Goal: Communication & Community: Answer question/provide support

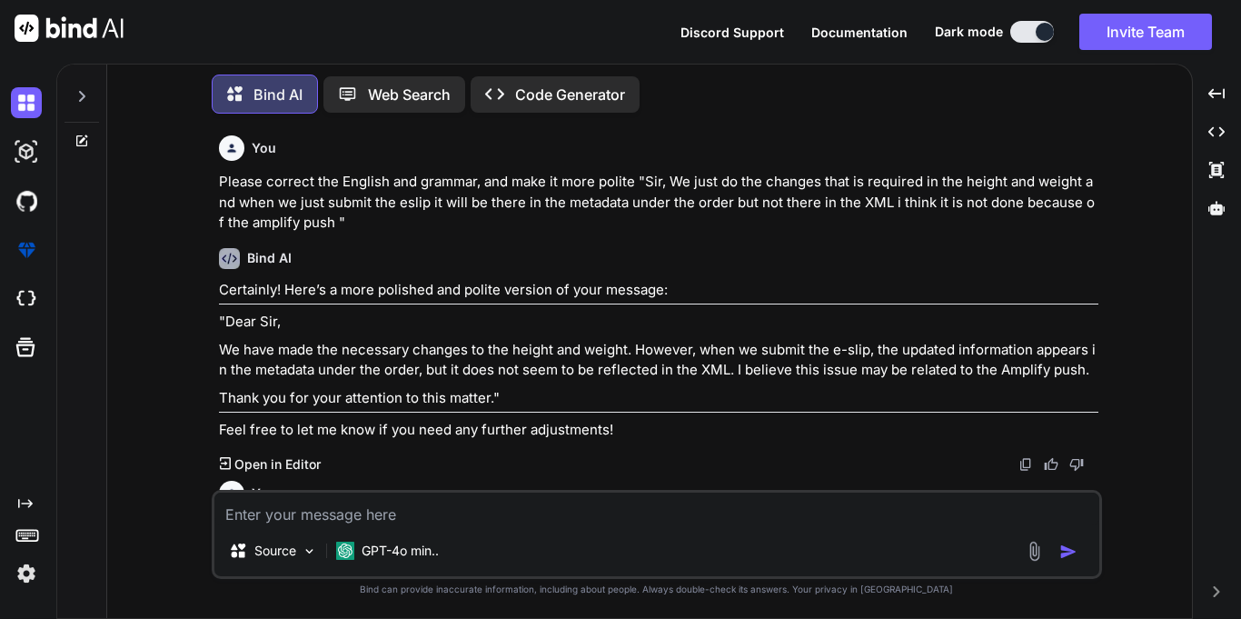
scroll to position [174, 0]
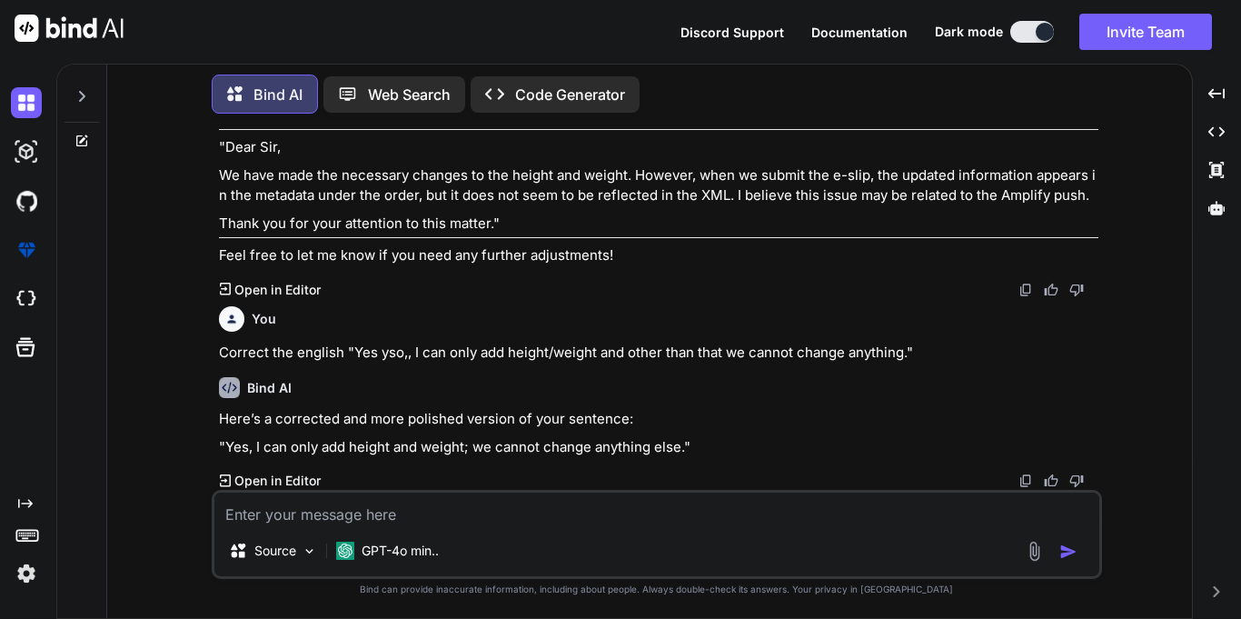
click at [773, 404] on div "Bind AI Here’s a corrected and more polished version of your sentence: "Yes, I …" at bounding box center [659, 426] width 880 height 127
click at [228, 348] on p "Correct the english "Yes ⁠yso,, I can only add height/weight and other than tha…" at bounding box center [659, 353] width 880 height 21
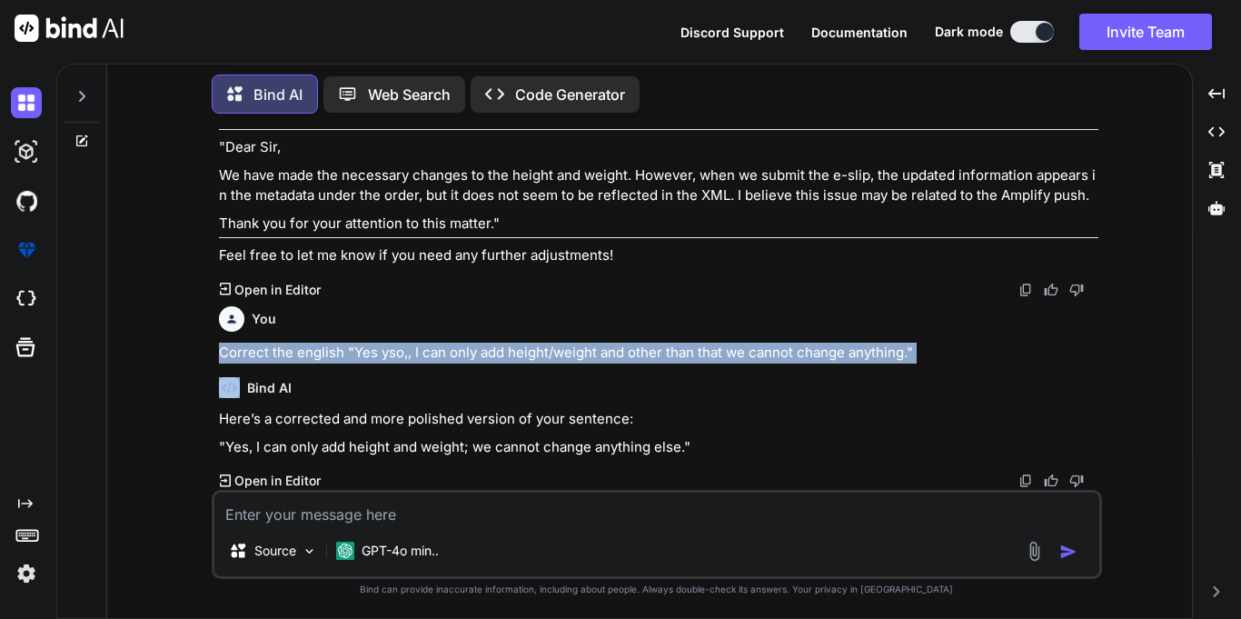
drag, startPoint x: 228, startPoint y: 348, endPoint x: 1081, endPoint y: 342, distance: 852.5
click at [1081, 343] on p "Correct the english "Yes ⁠yso,, I can only add height/weight and other than tha…" at bounding box center [659, 353] width 880 height 21
copy p "Correct the english "Yes ⁠yso,, I can only add height/weight and other than tha…"
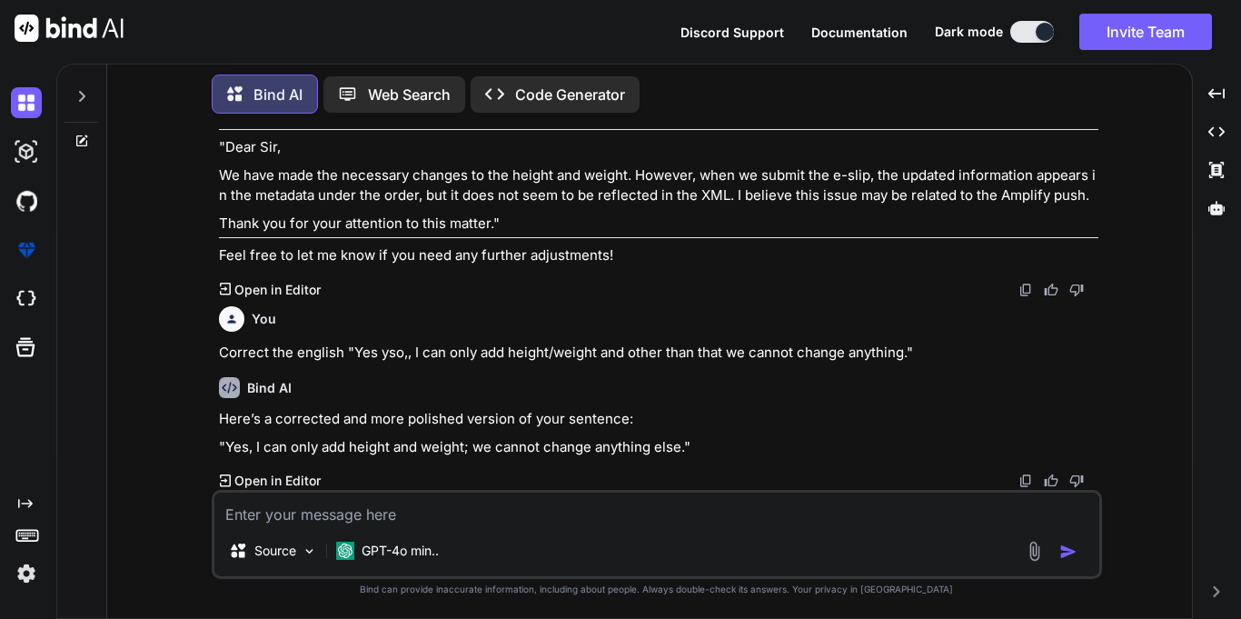
click at [364, 518] on textarea at bounding box center [656, 509] width 885 height 33
paste textarea "Correct the english "Yes ⁠yso,, I can only add height/weight and other than tha…"
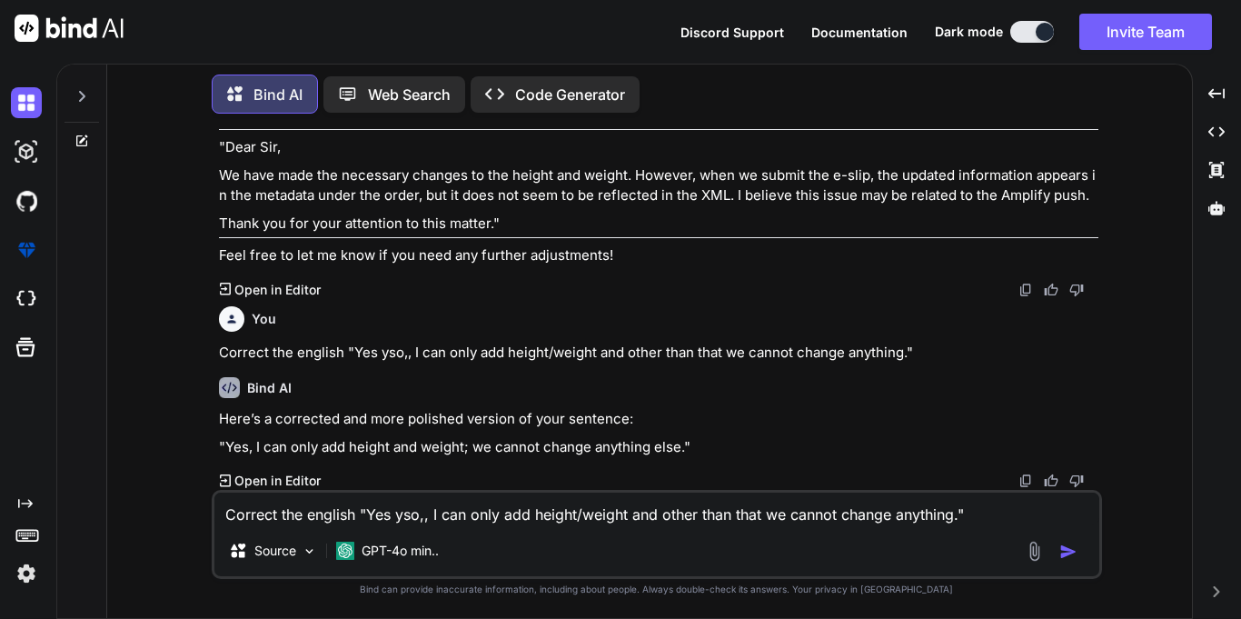
scroll to position [175, 0]
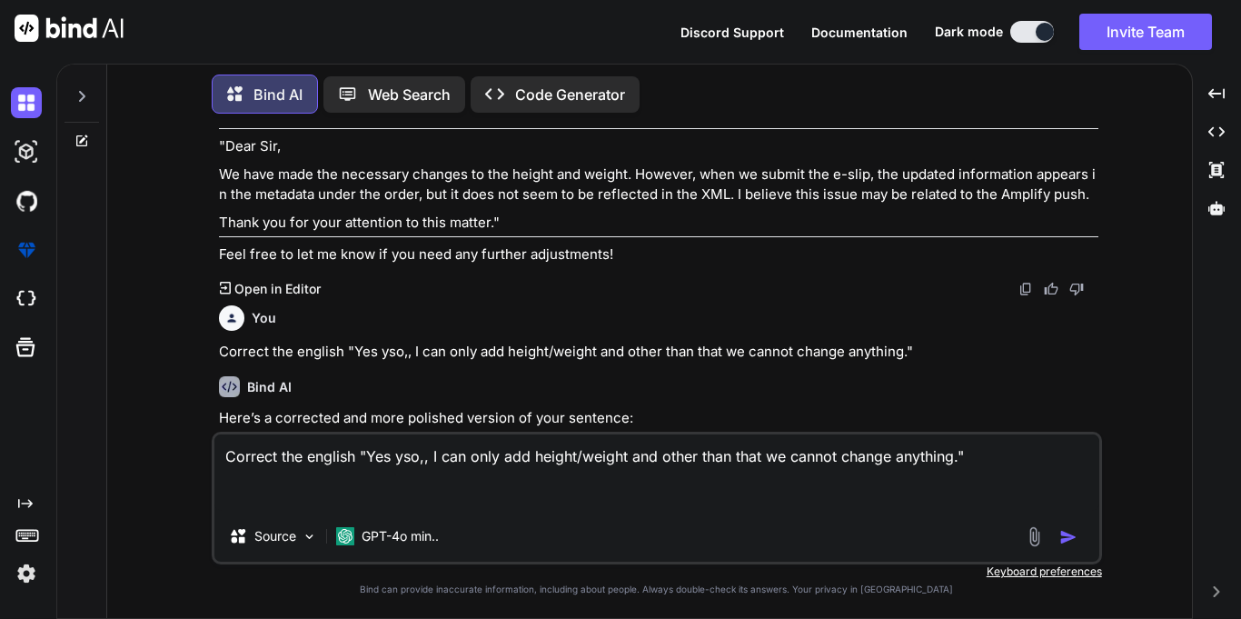
click at [377, 454] on textarea "Correct the english "Yes ⁠yso,, I can only add height/weight and other than tha…" at bounding box center [656, 472] width 885 height 76
drag, startPoint x: 377, startPoint y: 454, endPoint x: 955, endPoint y: 450, distance: 578.0
click at [955, 450] on textarea "Correct the english "Yes ⁠yso,, I can only add height/weight and other than tha…" at bounding box center [656, 472] width 885 height 76
type textarea "Correct the english "Actually we refer the crl branch so this happen but now i …"
click at [1073, 535] on img "button" at bounding box center [1069, 537] width 18 height 18
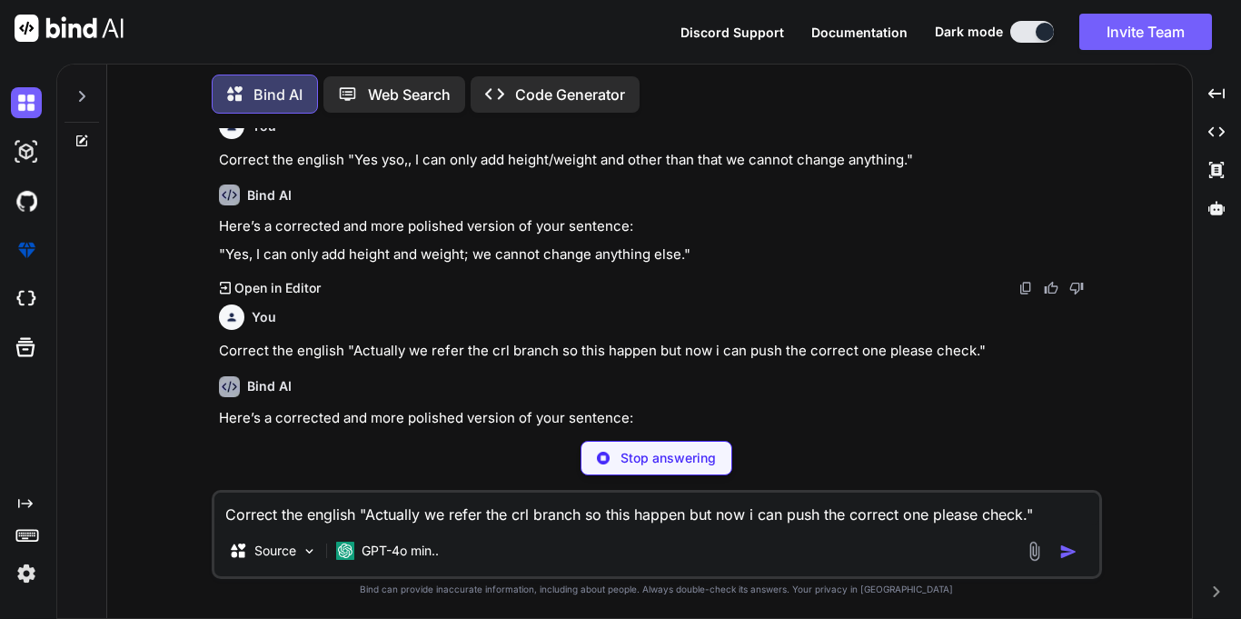
scroll to position [366, 0]
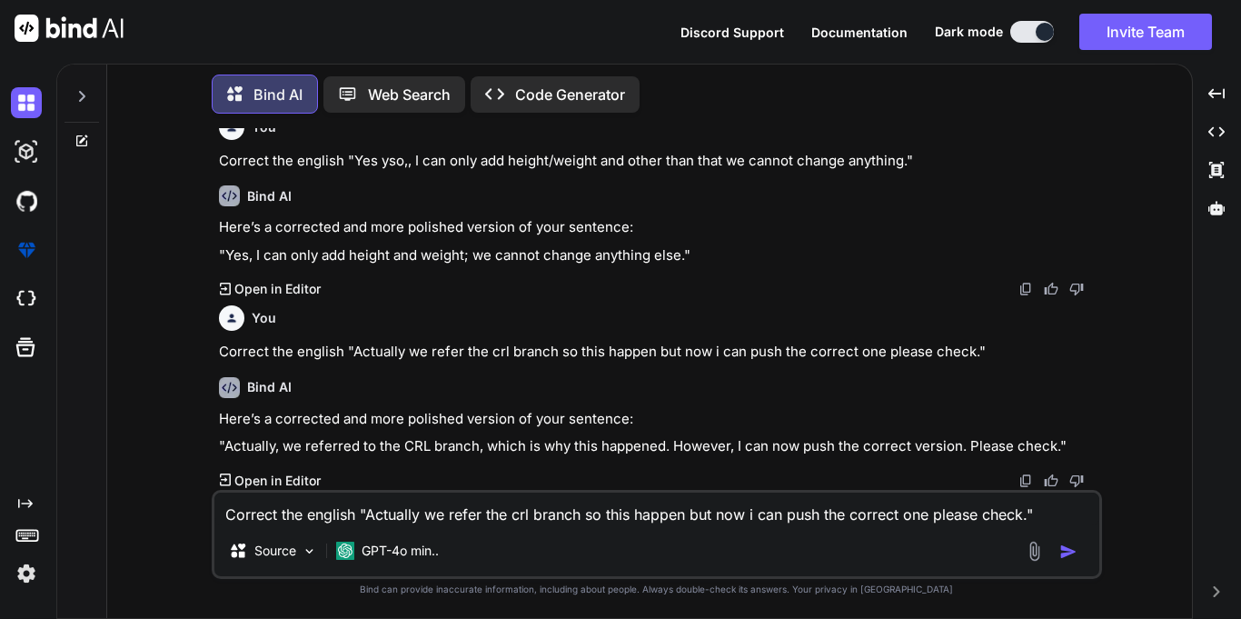
click at [243, 450] on p ""Actually, we referred to the CRL branch, which is why this happened. However, …" at bounding box center [659, 446] width 880 height 21
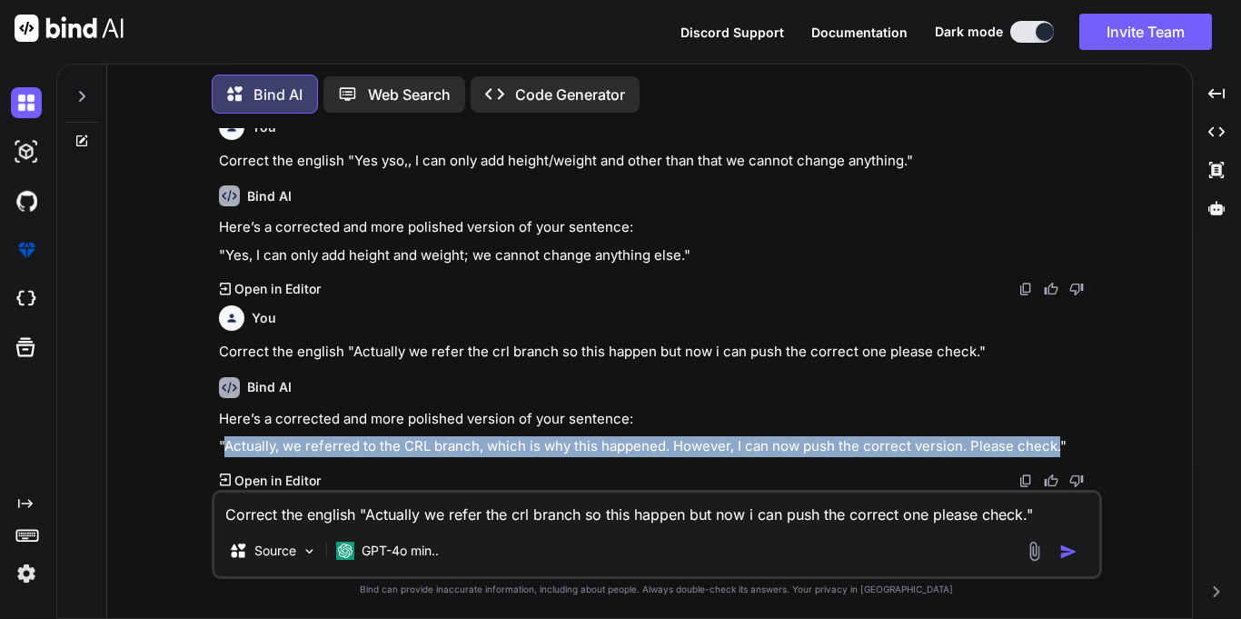
drag, startPoint x: 243, startPoint y: 450, endPoint x: 1052, endPoint y: 452, distance: 808.9
click at [1052, 452] on p ""Actually, we referred to the CRL branch, which is why this happened. However, …" at bounding box center [659, 446] width 880 height 21
copy p "Actually, we referred to the CRL branch, which is why this happened. However, I…"
